Goal: Task Accomplishment & Management: Manage account settings

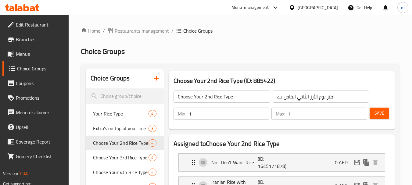
click at [298, 6] on div "United Arab Emirates" at bounding box center [317, 7] width 40 height 7
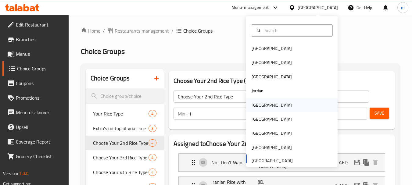
click at [260, 103] on div "[GEOGRAPHIC_DATA]" at bounding box center [271, 105] width 50 height 14
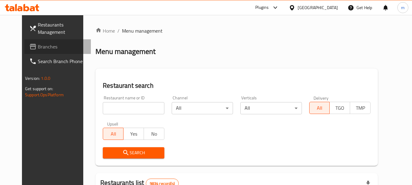
click at [38, 48] on span "Branches" at bounding box center [62, 46] width 48 height 7
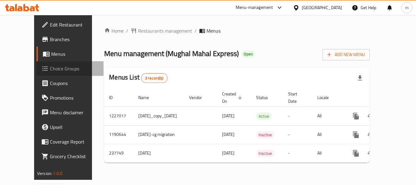
click at [50, 65] on span "Choice Groups" at bounding box center [74, 68] width 49 height 7
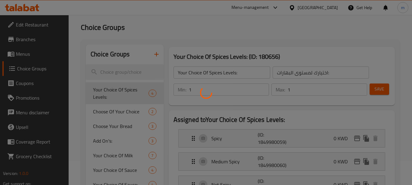
scroll to position [30, 0]
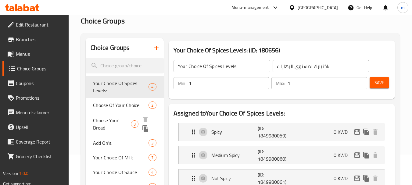
click at [108, 123] on span "Choose Your Bread" at bounding box center [112, 124] width 38 height 15
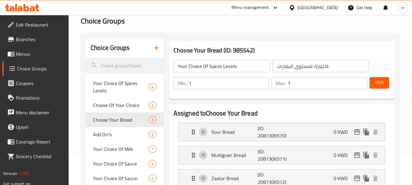
type input "Choose Your Bread"
type input "اختر خبزك"
type input "0"
type input "3"
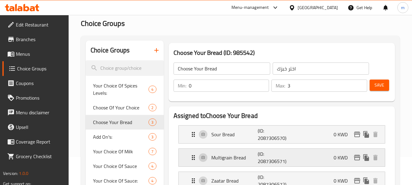
scroll to position [0, 0]
